Goal: Check status: Check status

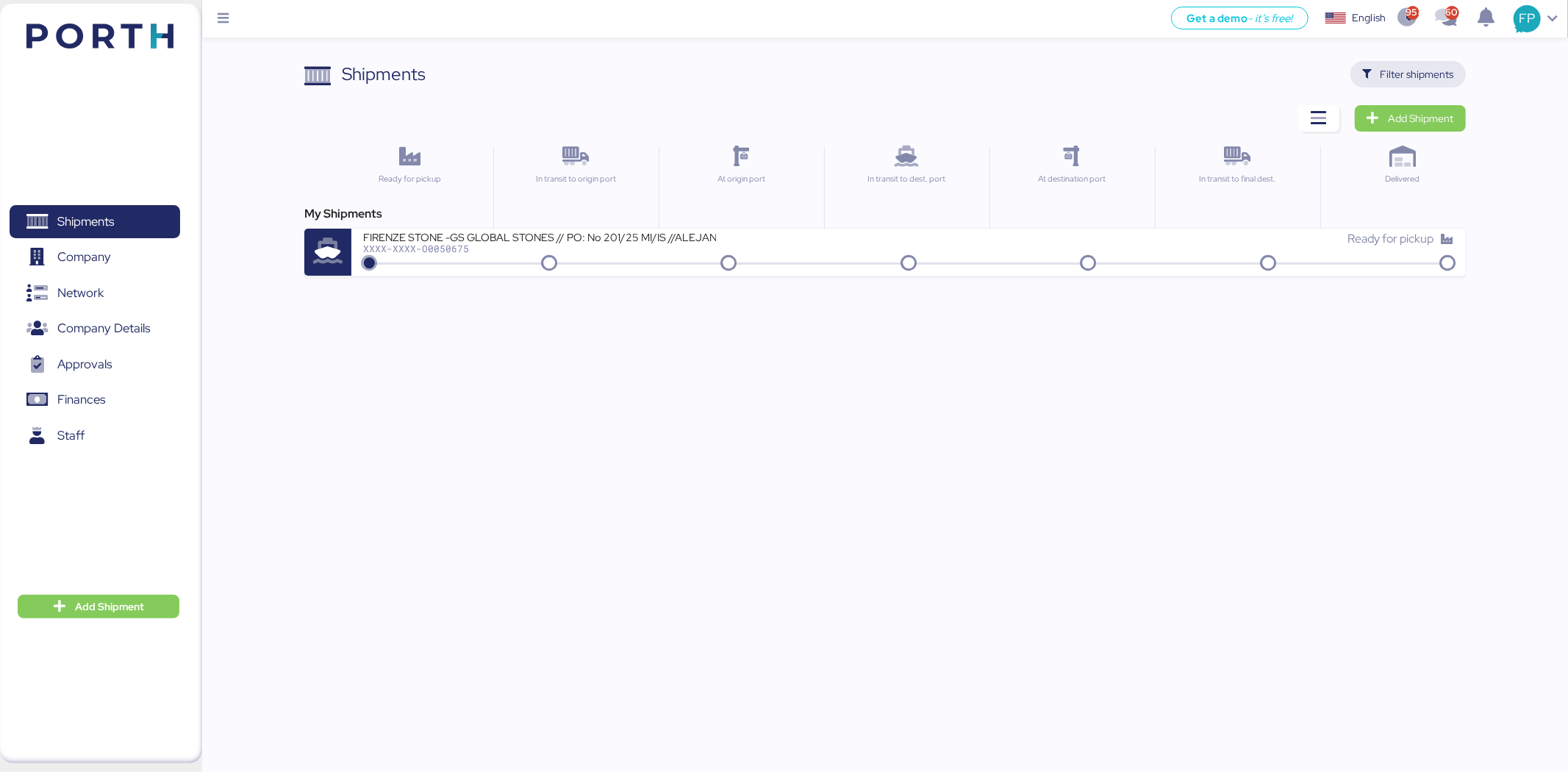
click at [1443, 78] on span "Filter shipments" at bounding box center [1417, 74] width 73 height 18
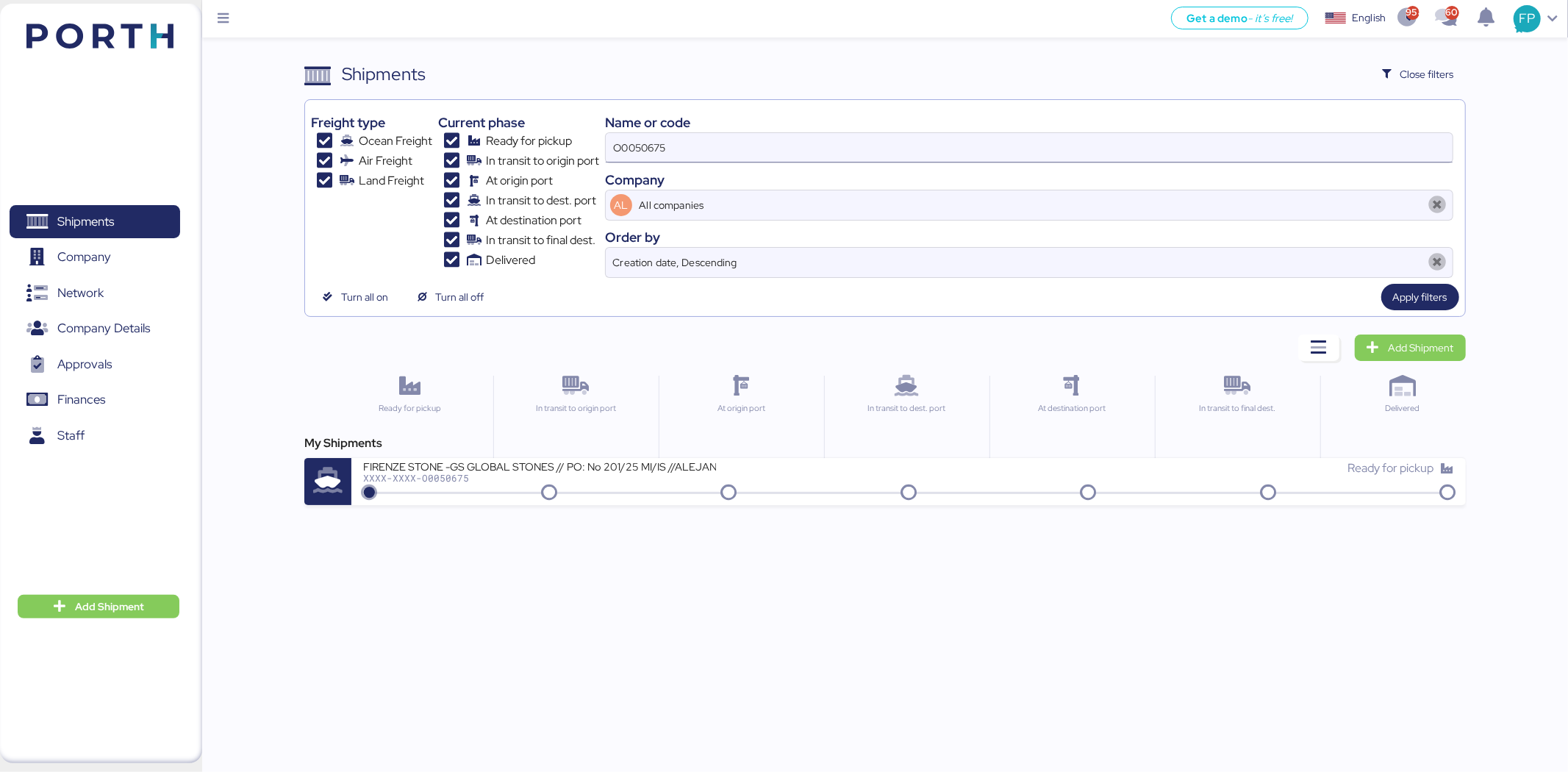
click at [655, 146] on input "O0050675" at bounding box center [1028, 148] width 847 height 30
paste input "837"
type input "O0050837"
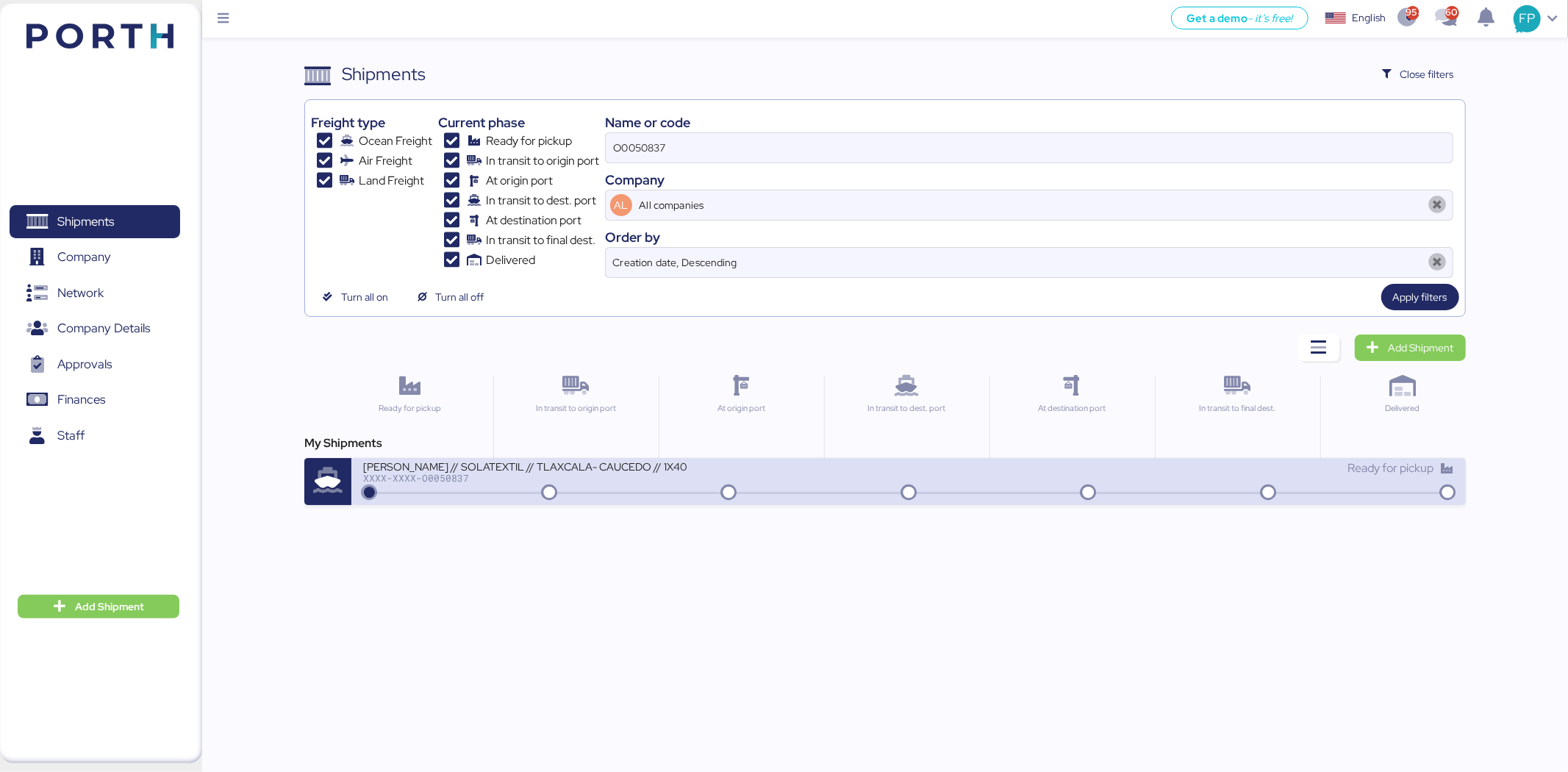
click at [626, 498] on div "CARLOS NOUEL // SOLATEXTIL // TLAXCALA- CAUCEDO // 1X40 XXXX-XXXX-O0050837 Read…" at bounding box center [908, 481] width 1113 height 47
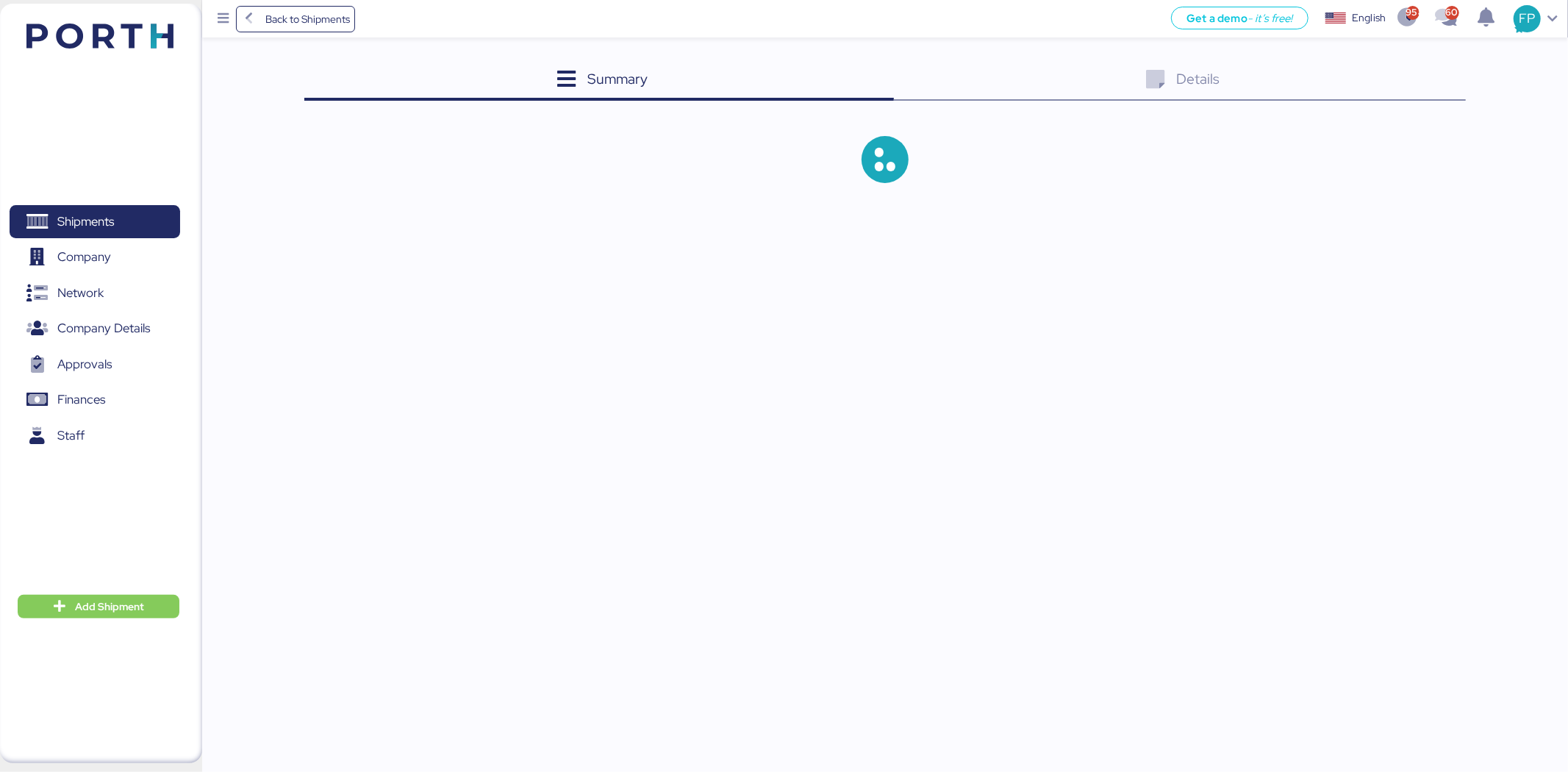
click at [626, 498] on div "Back to Shipments Get a demo - it’s free! Get a demo English Inglés English 958…" at bounding box center [784, 386] width 1568 height 772
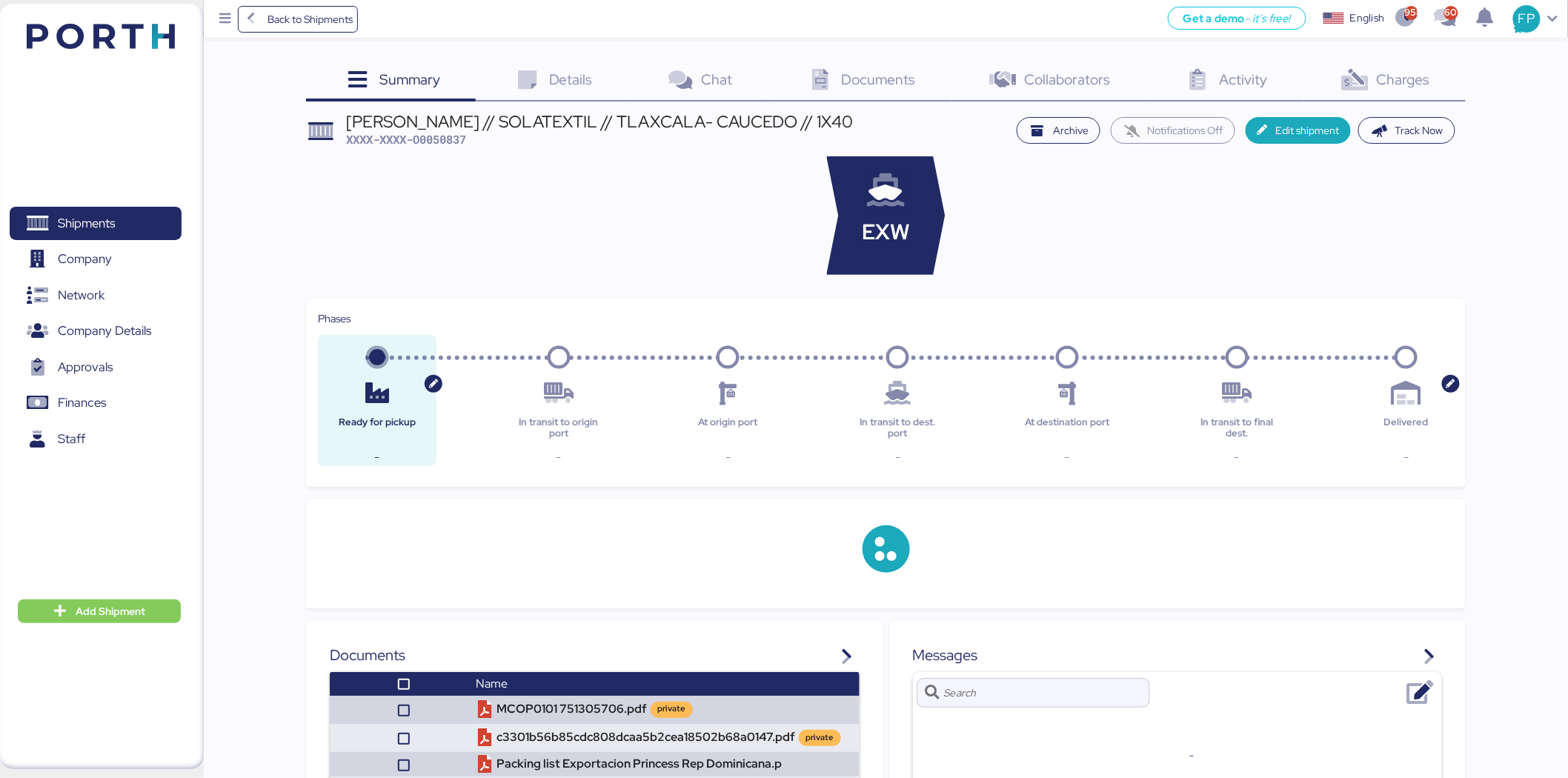
click at [1418, 96] on div "Charges 0" at bounding box center [1384, 82] width 163 height 40
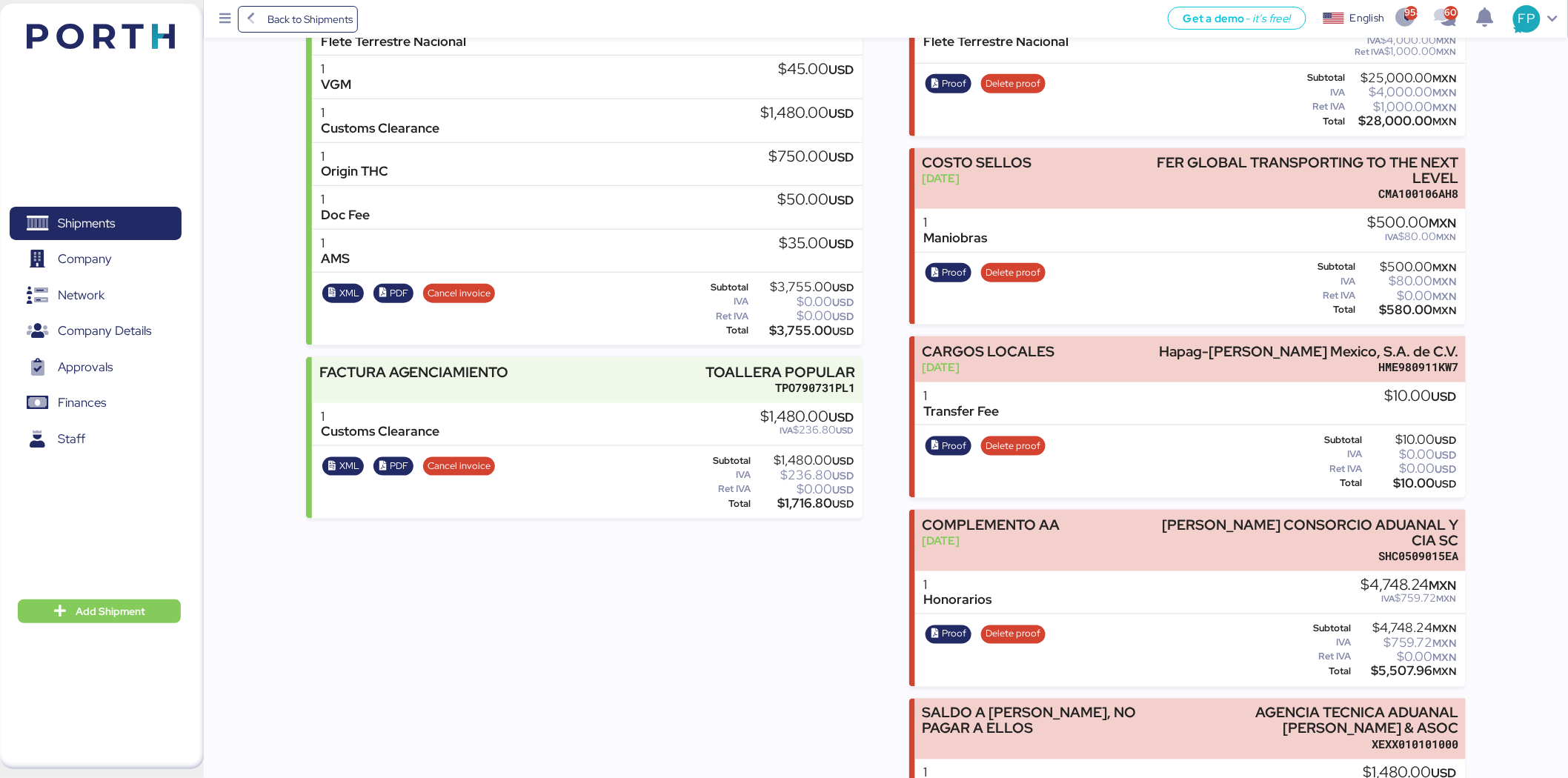
scroll to position [675, 0]
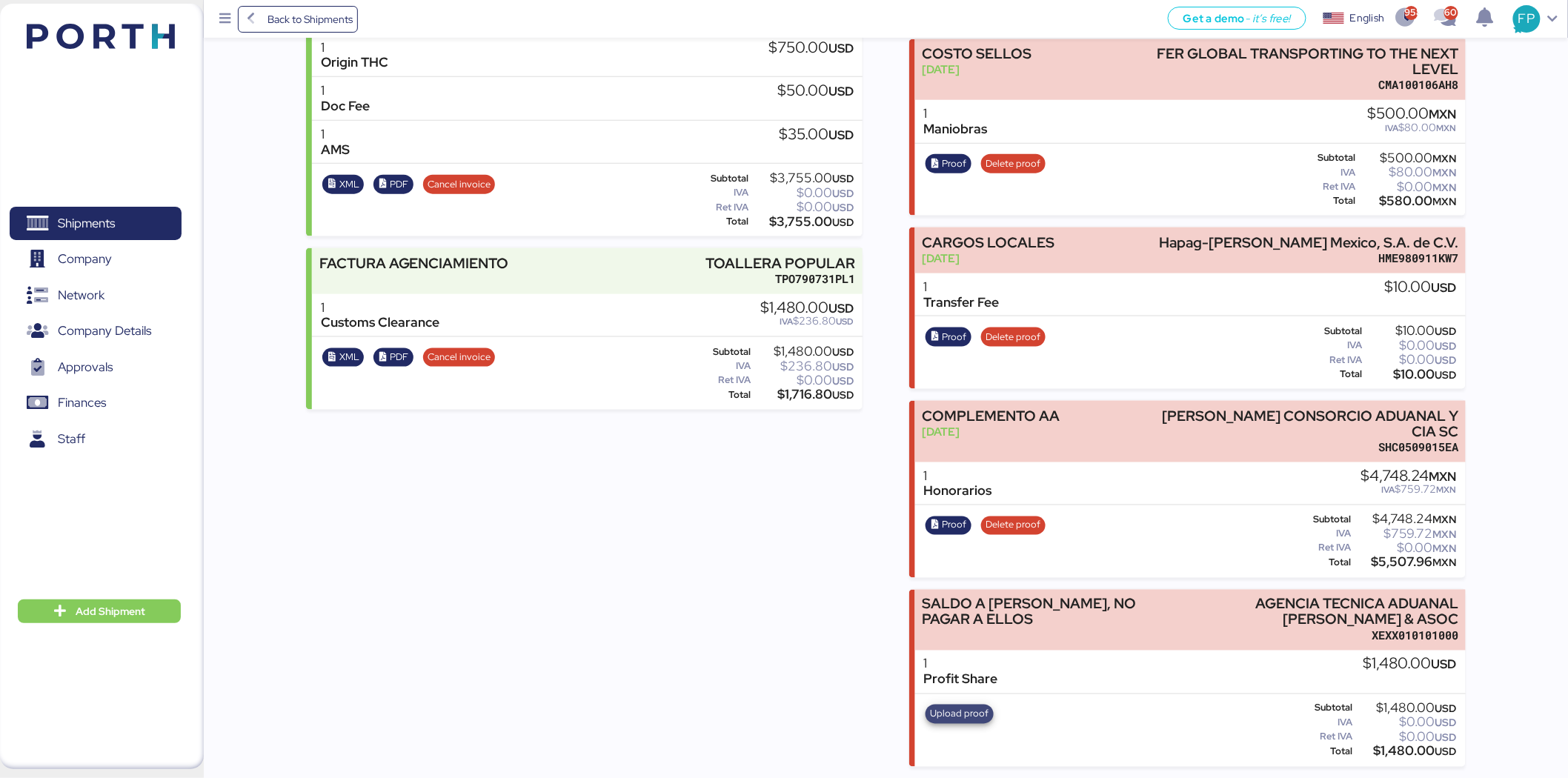
click at [982, 706] on span "Upload proof" at bounding box center [960, 714] width 59 height 16
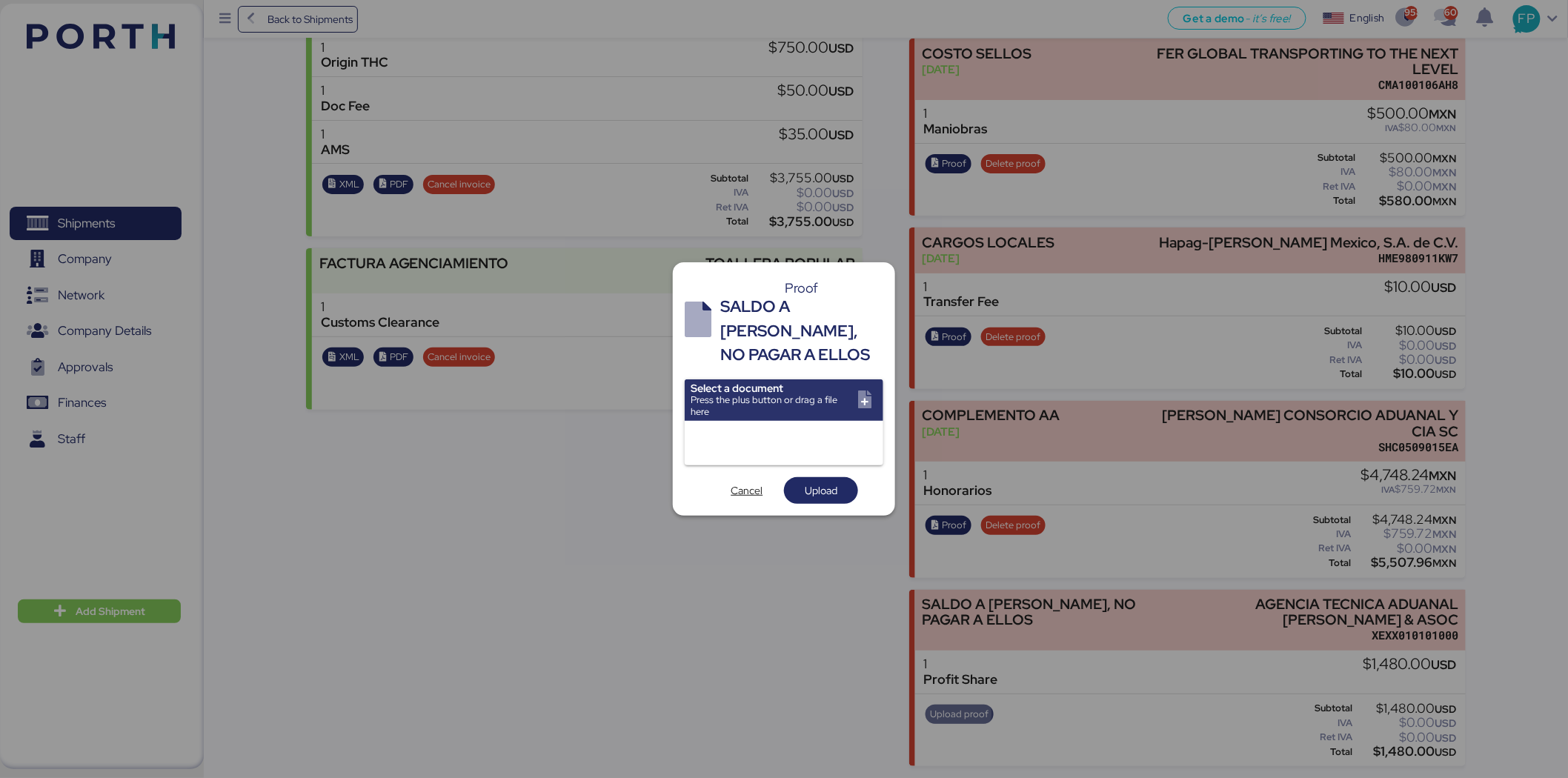
scroll to position [0, 0]
click at [864, 394] on input "file" at bounding box center [784, 400] width 199 height 42
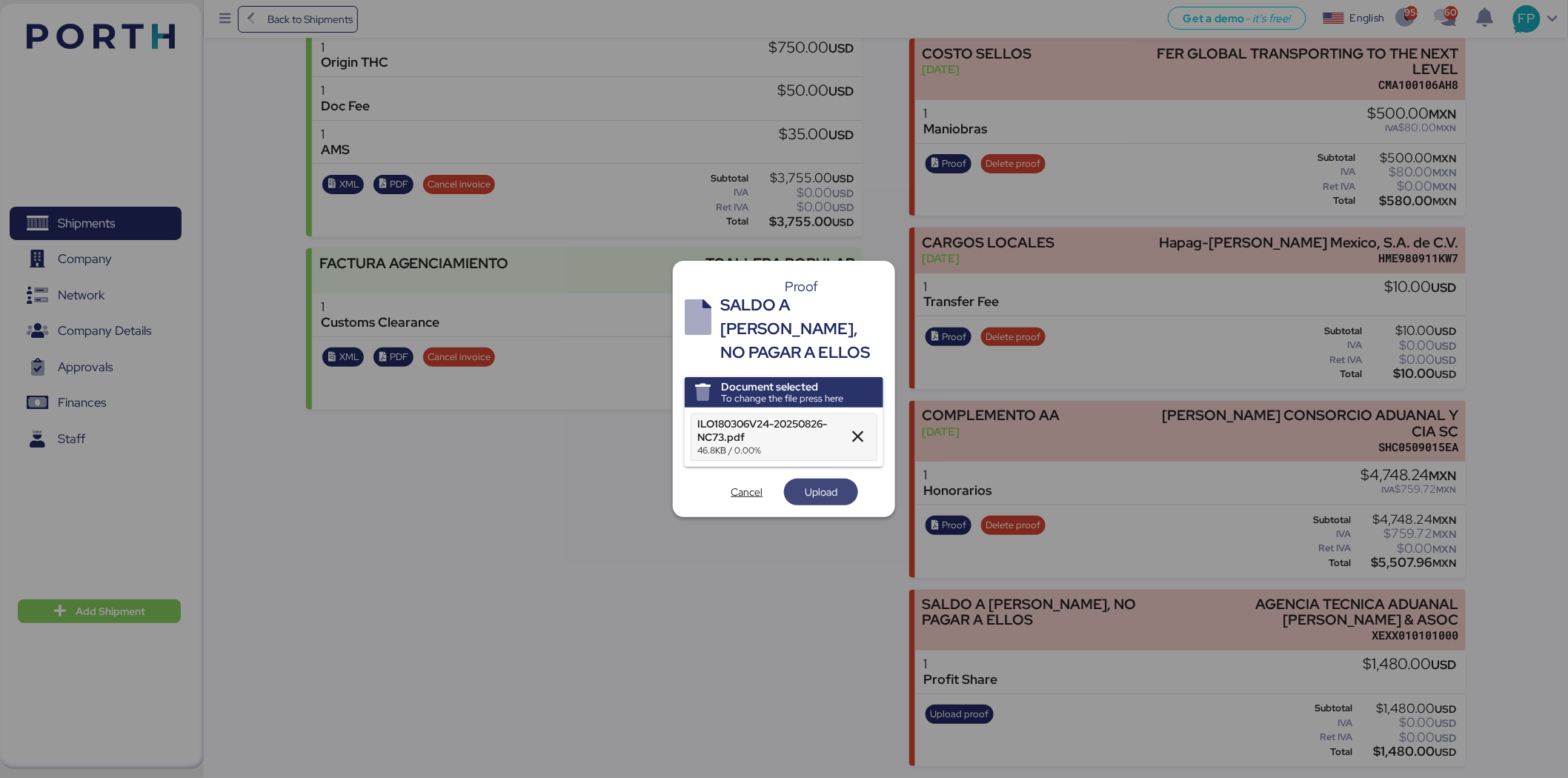
click at [813, 489] on span "Upload" at bounding box center [821, 492] width 33 height 18
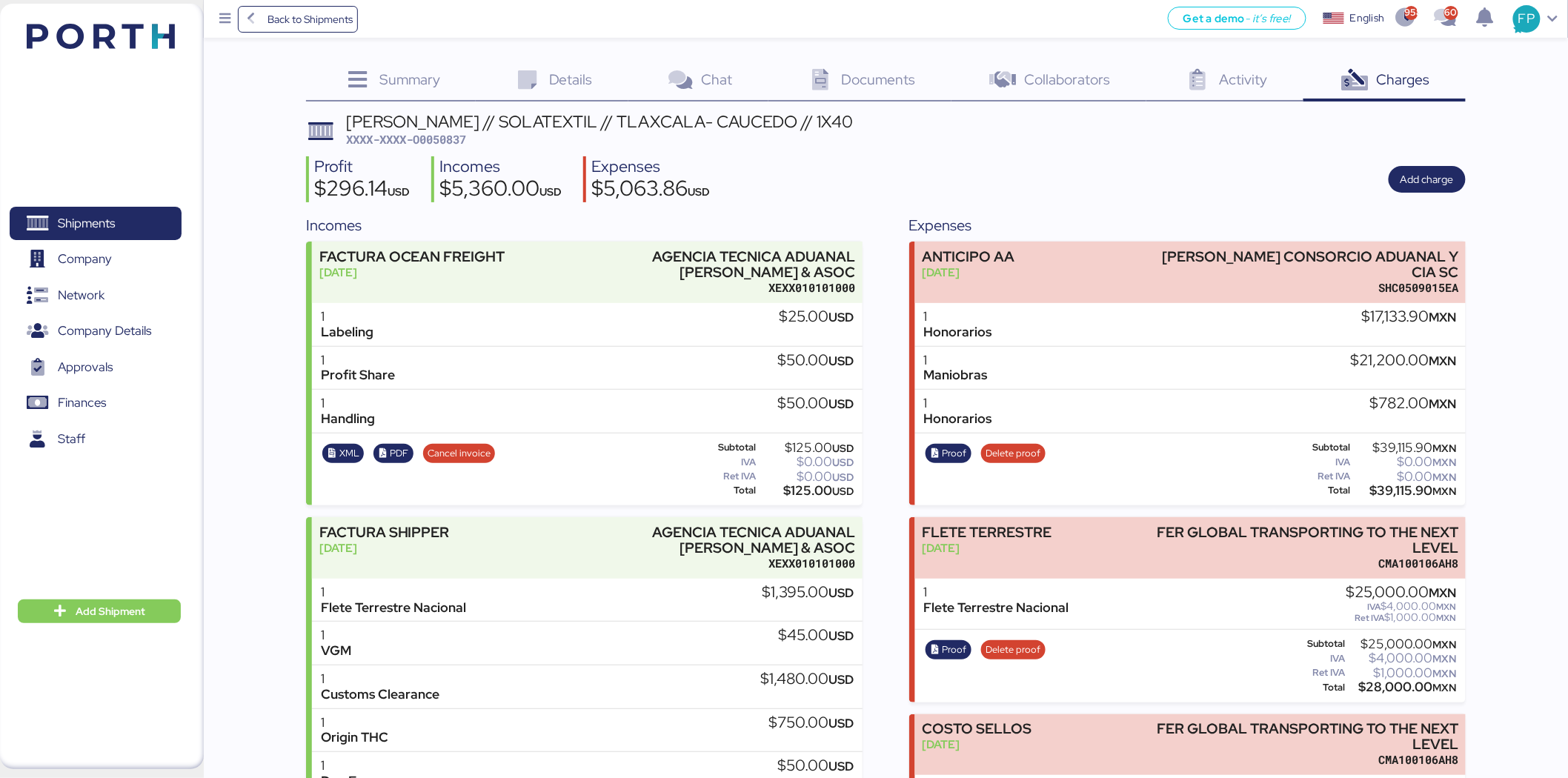
click at [459, 136] on span "XXXX-XXXX-O0050837" at bounding box center [406, 139] width 120 height 15
copy span "O0050837"
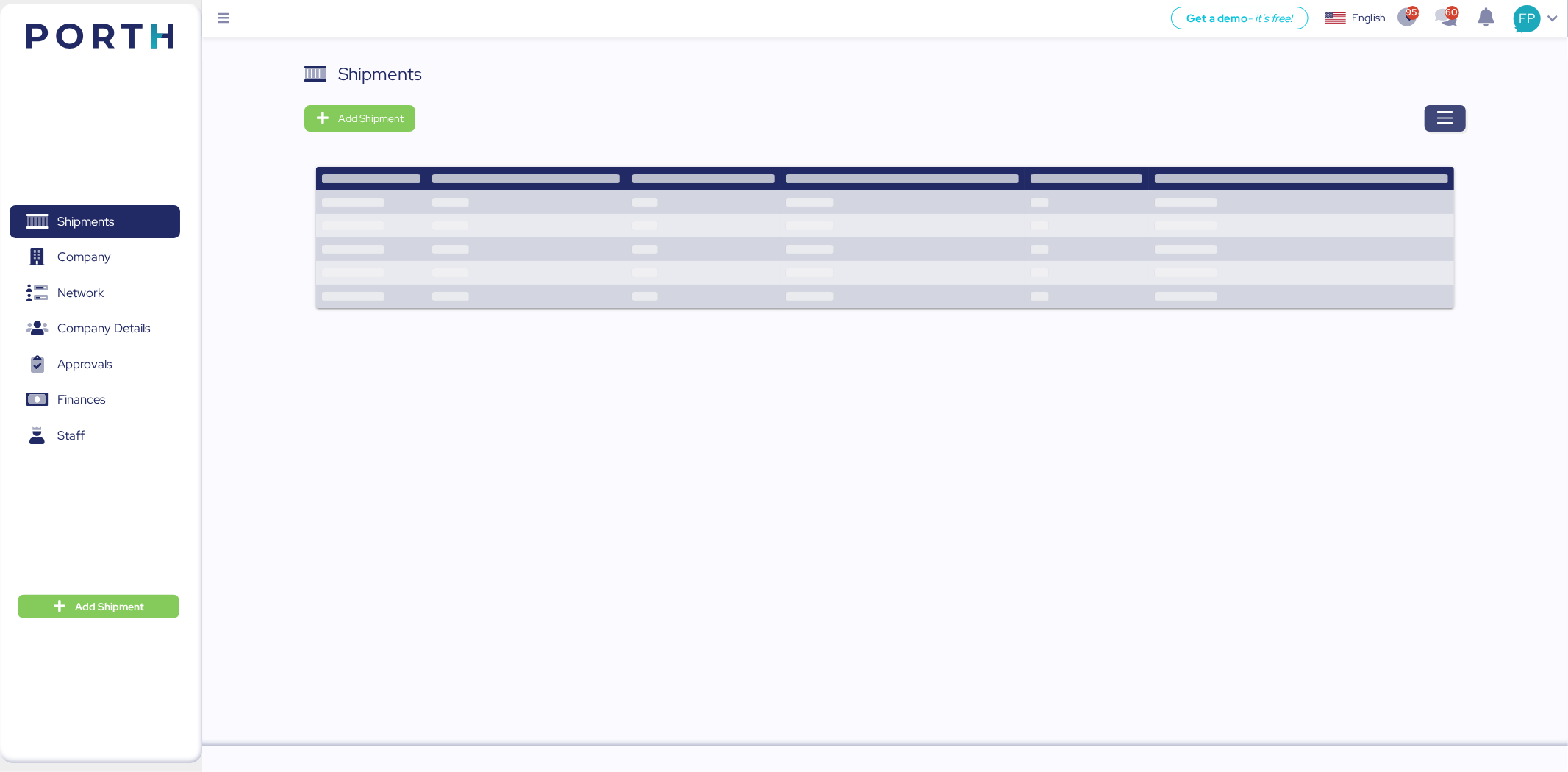
click at [1444, 122] on icon "button" at bounding box center [1445, 119] width 18 height 18
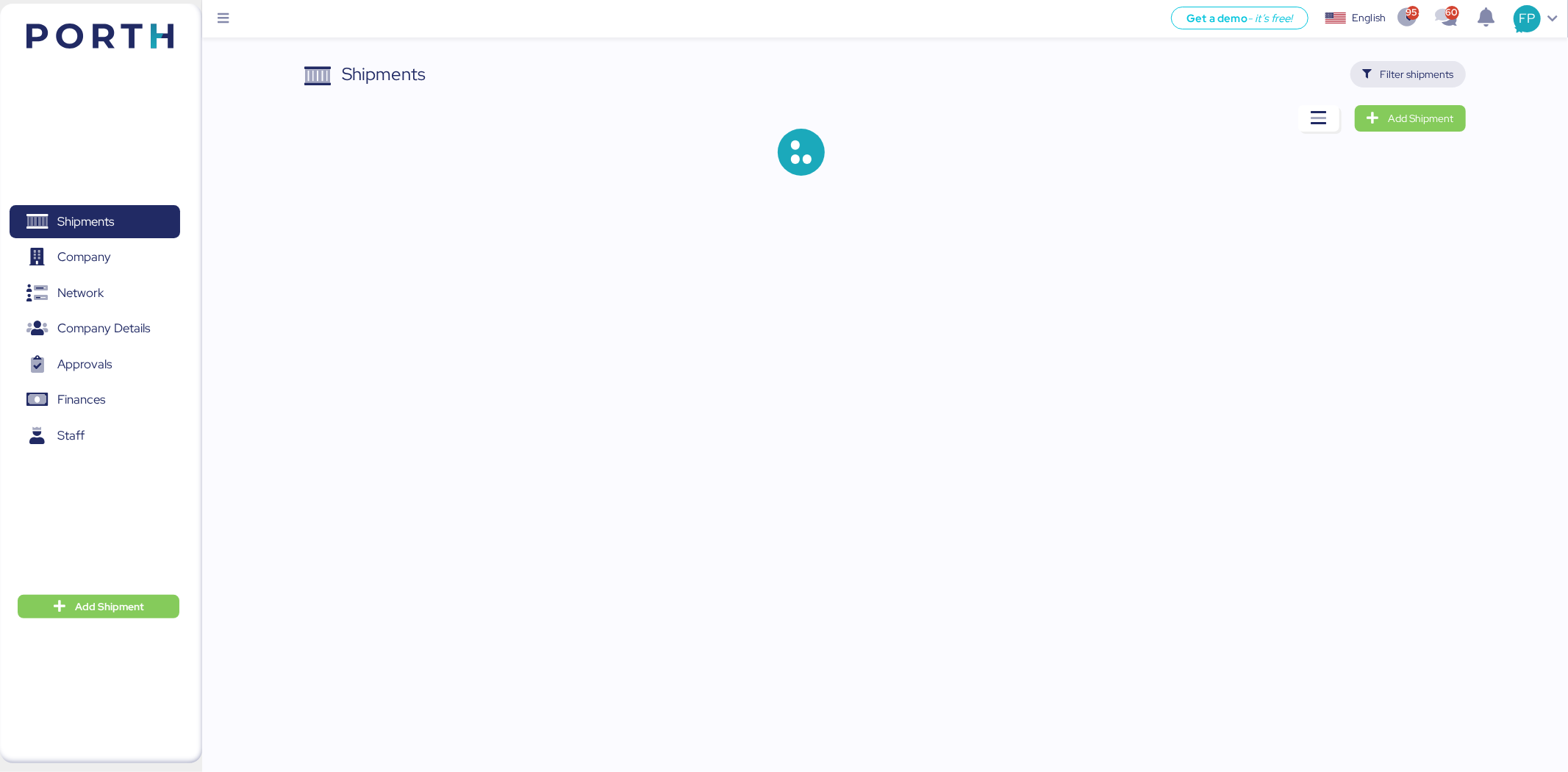
click at [1410, 73] on span "Filter shipments" at bounding box center [1417, 74] width 73 height 18
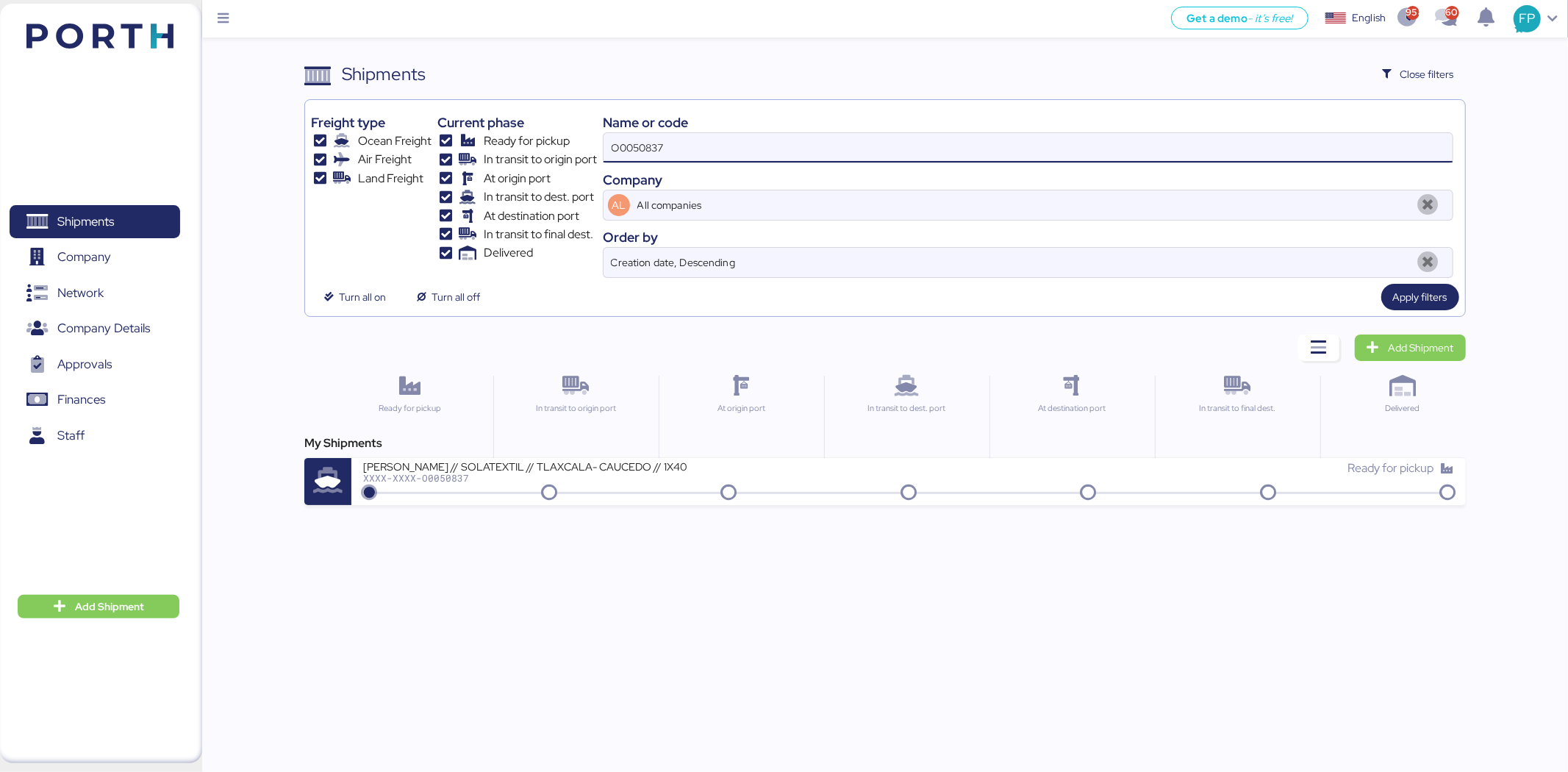
click at [652, 153] on input "O0050837" at bounding box center [1027, 148] width 849 height 30
paste input "2082"
type input "O0052082"
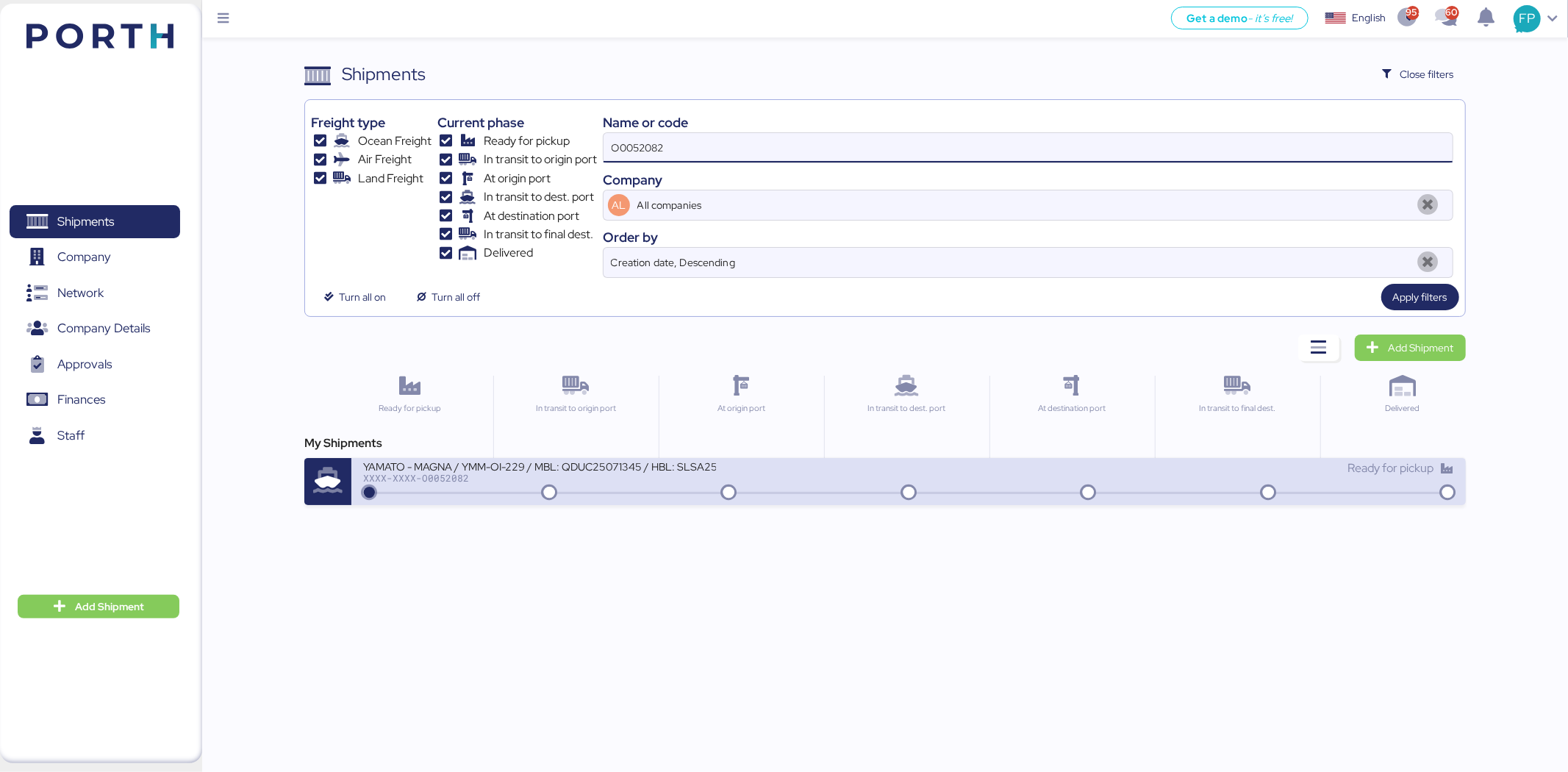
click at [819, 496] on div "YAMATO - MAGNA / YMM-OI-229 / MBL: QDUC25071345 / HBL: SLSA2507112 / LCL XXXX-X…" at bounding box center [908, 481] width 1113 height 47
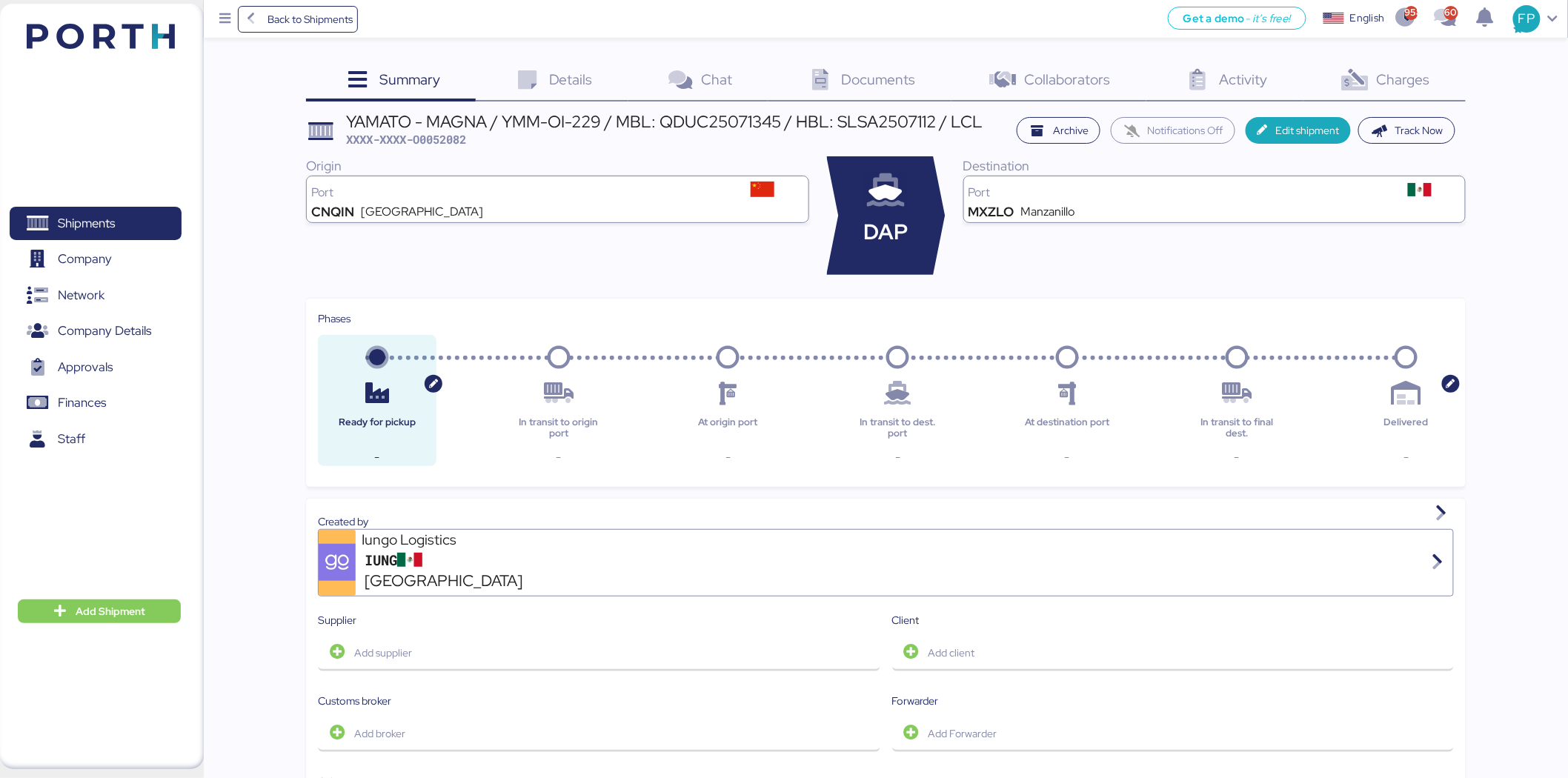
click at [1414, 82] on span "Charges" at bounding box center [1403, 79] width 53 height 19
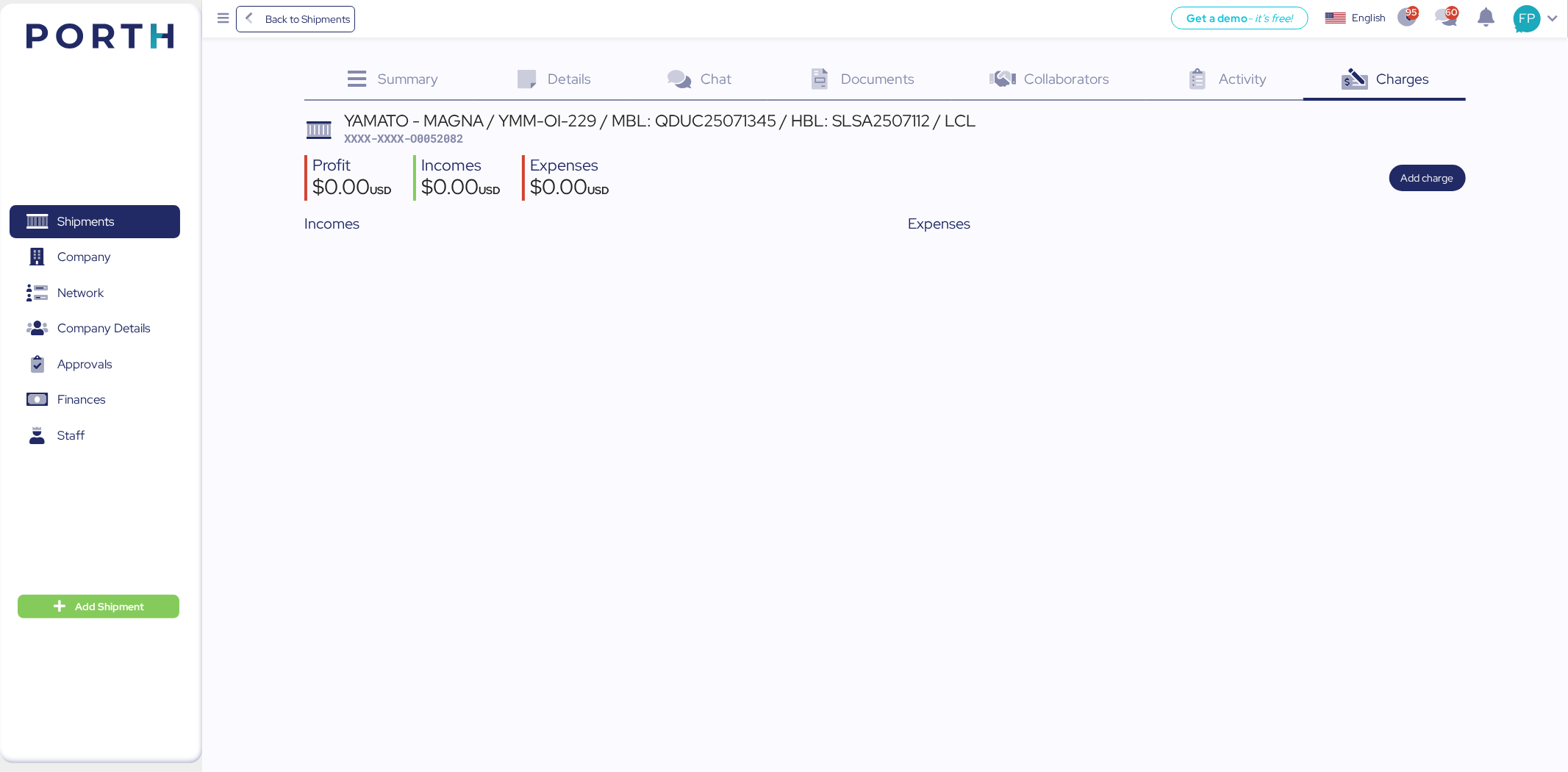
click at [445, 141] on span "XXXX-XXXX-O0052082" at bounding box center [403, 138] width 119 height 15
click at [444, 141] on span "XXXX-XXXX-O0052082" at bounding box center [403, 138] width 119 height 15
copy span "O0052082"
